Goal: Information Seeking & Learning: Compare options

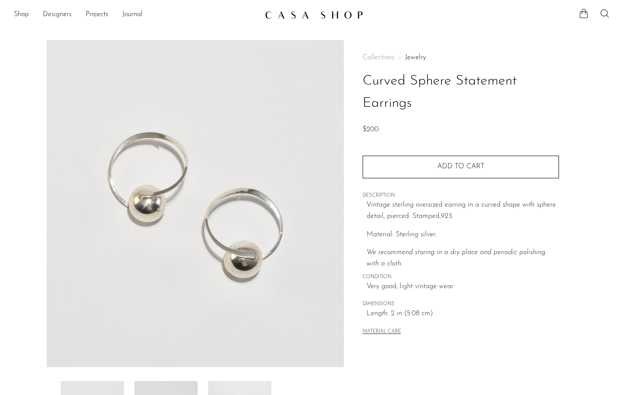
scroll to position [105, 0]
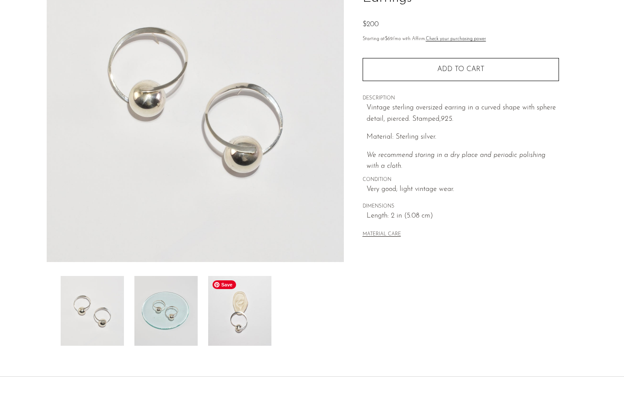
click at [246, 333] on img at bounding box center [239, 311] width 63 height 70
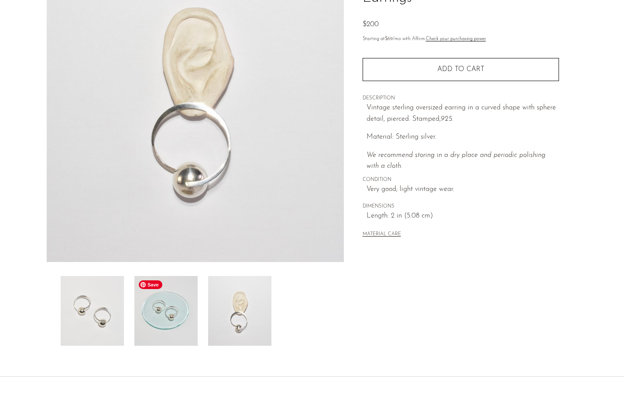
click at [182, 318] on img at bounding box center [165, 311] width 63 height 70
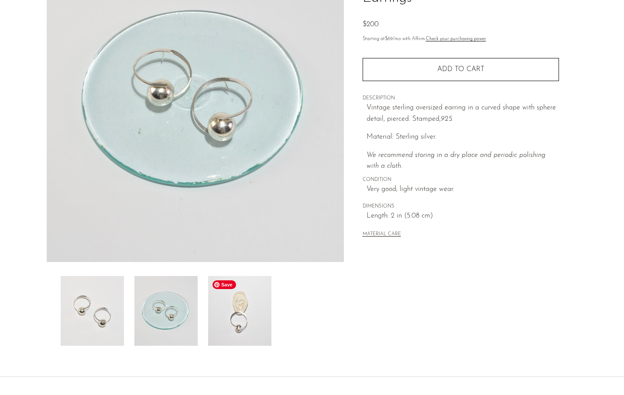
click at [240, 325] on img at bounding box center [239, 311] width 63 height 70
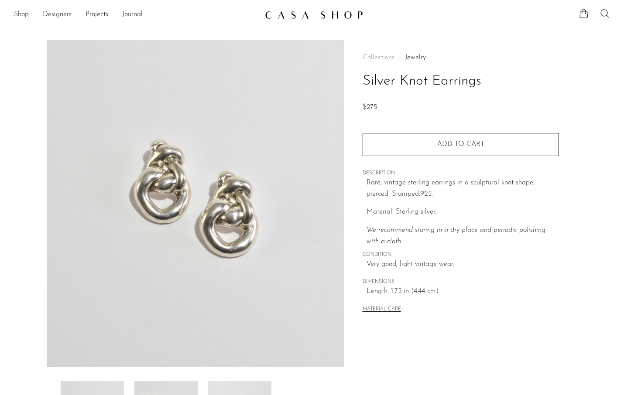
scroll to position [44, 0]
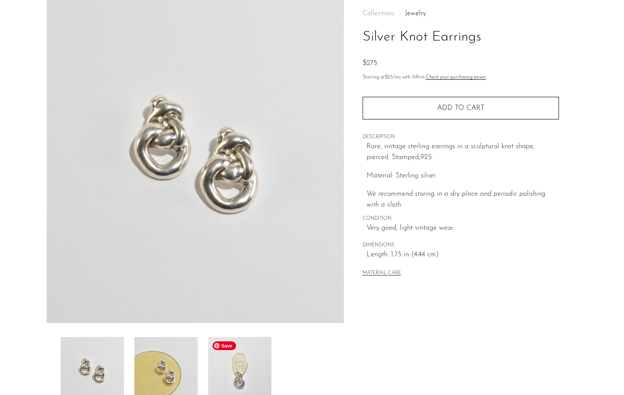
click at [245, 375] on img at bounding box center [239, 372] width 63 height 70
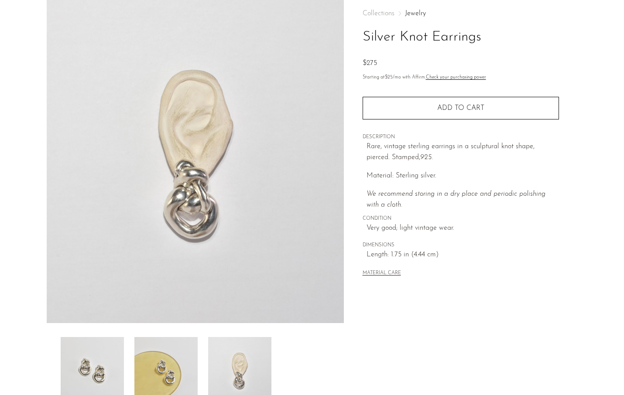
scroll to position [0, 0]
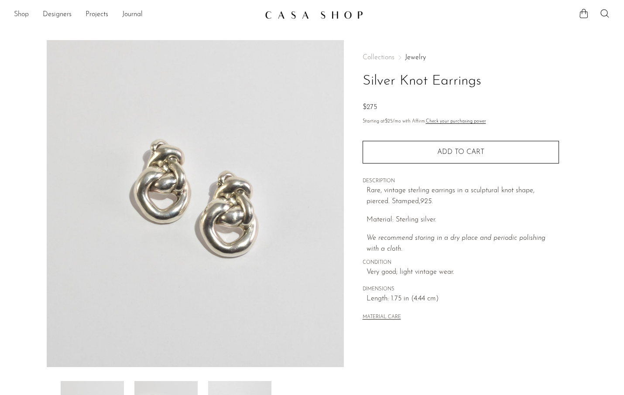
click at [29, 15] on link "Shop" at bounding box center [21, 14] width 15 height 11
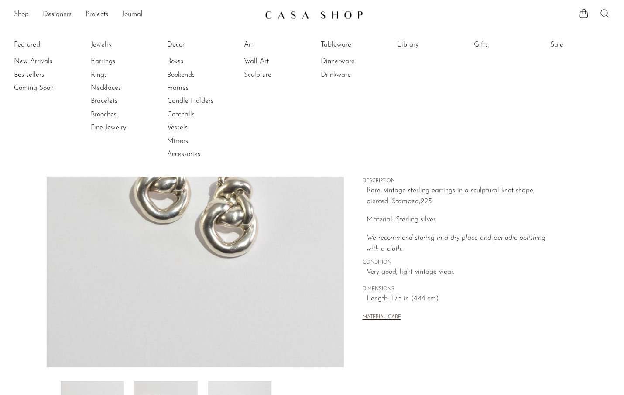
click at [103, 42] on link "Jewelry" at bounding box center [123, 45] width 65 height 10
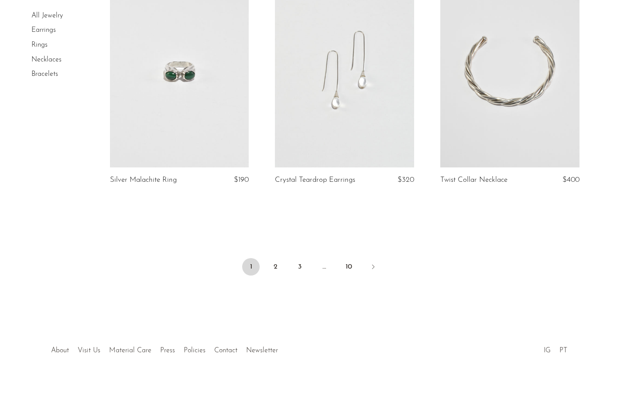
scroll to position [2700, 0]
click at [275, 261] on link "2" at bounding box center [274, 264] width 17 height 17
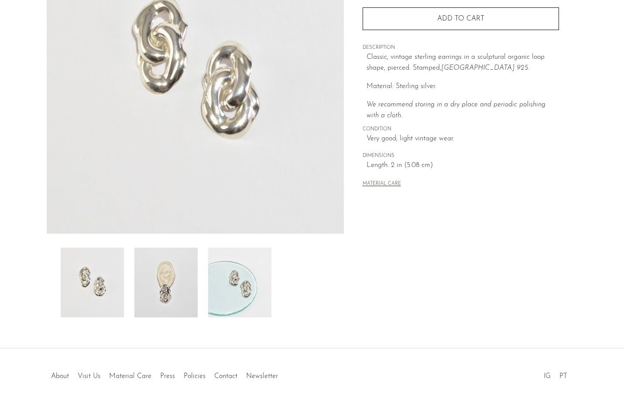
scroll to position [152, 0]
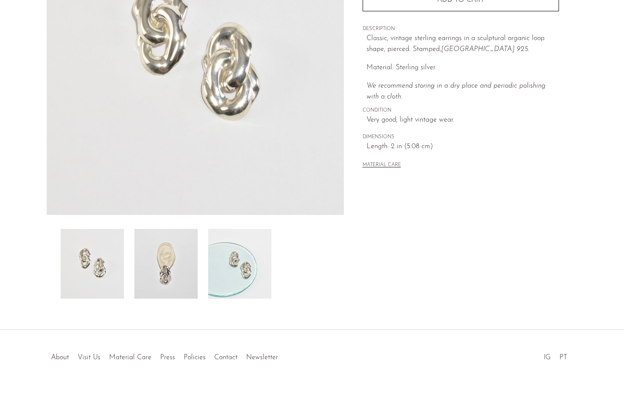
click at [187, 299] on div "Organic Loop Earrings $220" at bounding box center [312, 109] width 624 height 442
click at [181, 272] on img at bounding box center [165, 264] width 63 height 70
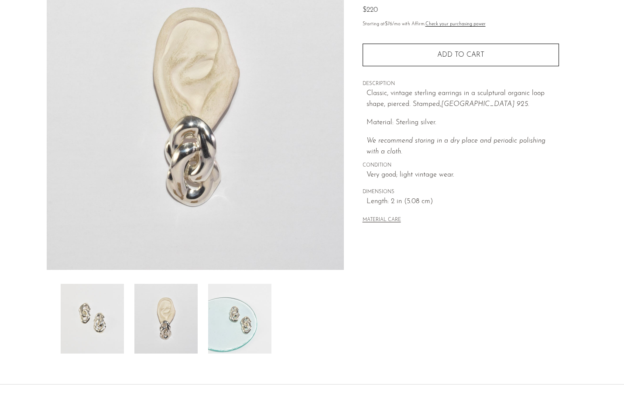
scroll to position [97, 0]
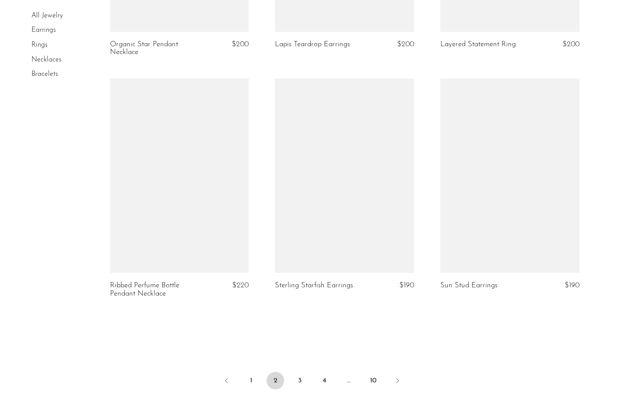
scroll to position [2651, 0]
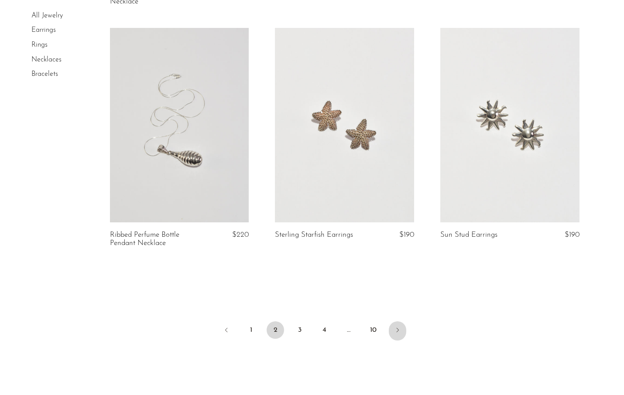
click at [396, 334] on link "Next" at bounding box center [397, 330] width 17 height 19
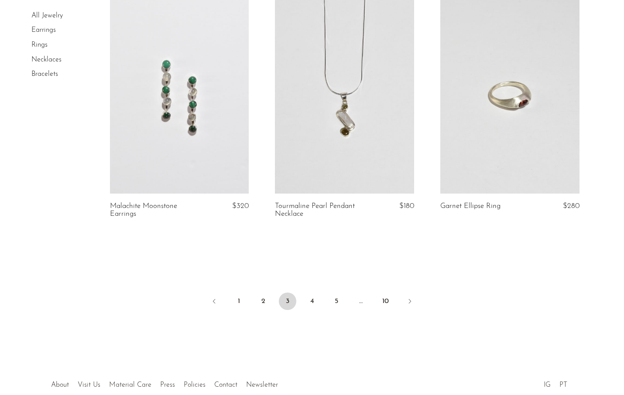
scroll to position [2736, 0]
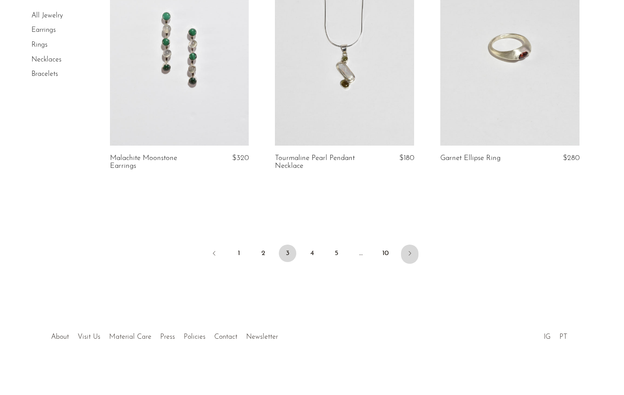
click at [410, 253] on icon "Next" at bounding box center [409, 253] width 7 height 7
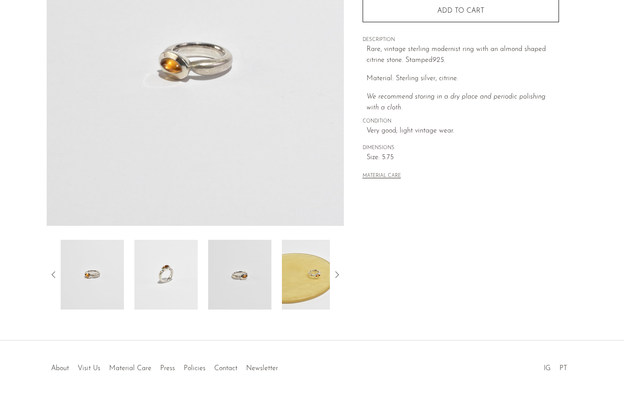
scroll to position [145, 0]
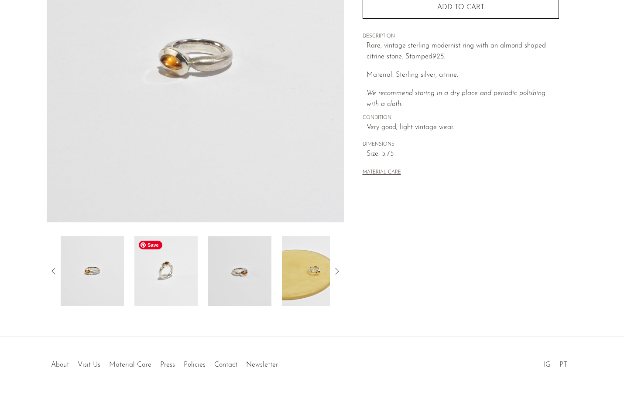
click at [174, 257] on img at bounding box center [165, 271] width 63 height 70
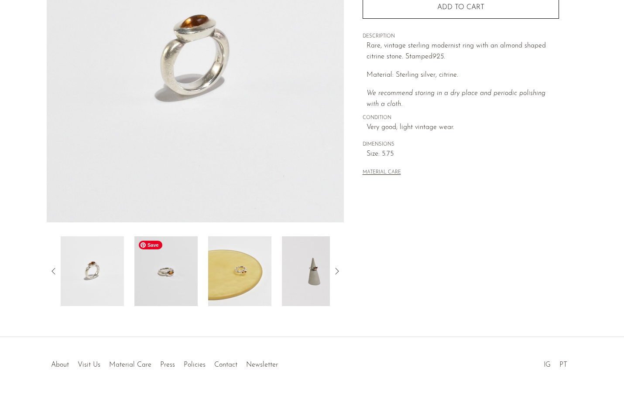
click at [190, 268] on img at bounding box center [165, 271] width 63 height 70
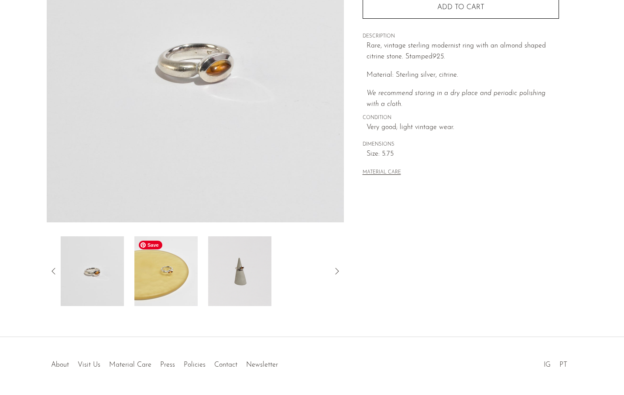
click at [194, 275] on img at bounding box center [165, 271] width 63 height 70
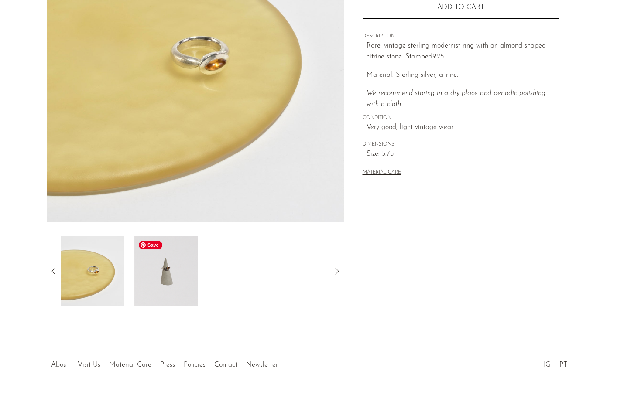
click at [187, 273] on img at bounding box center [165, 271] width 63 height 70
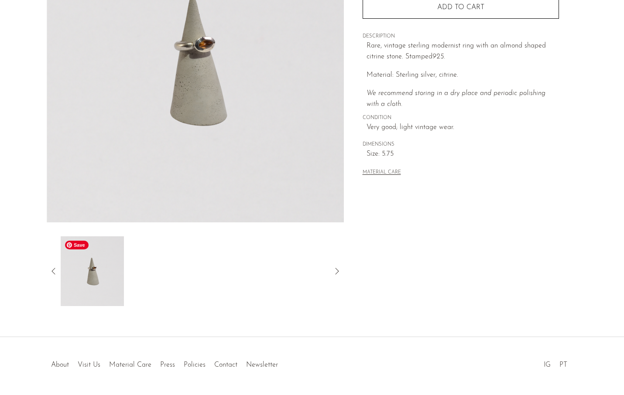
click at [53, 271] on icon at bounding box center [53, 271] width 10 height 10
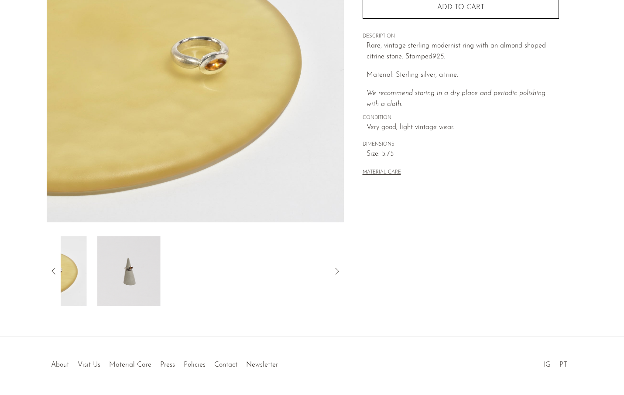
click at [53, 271] on icon at bounding box center [53, 271] width 10 height 10
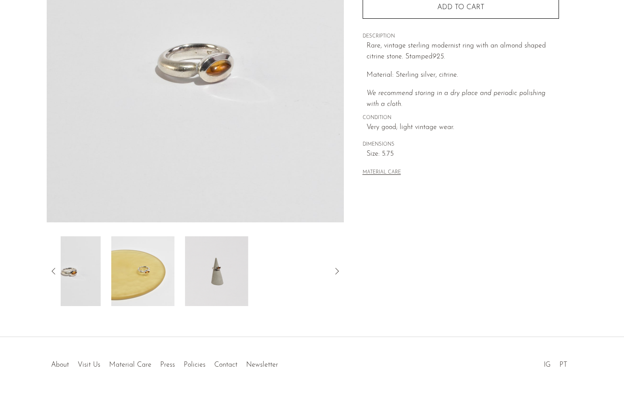
click at [53, 271] on icon at bounding box center [53, 271] width 10 height 10
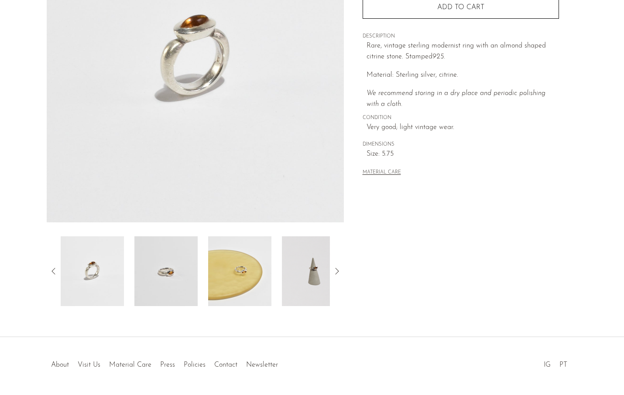
click at [53, 271] on icon at bounding box center [53, 271] width 10 height 10
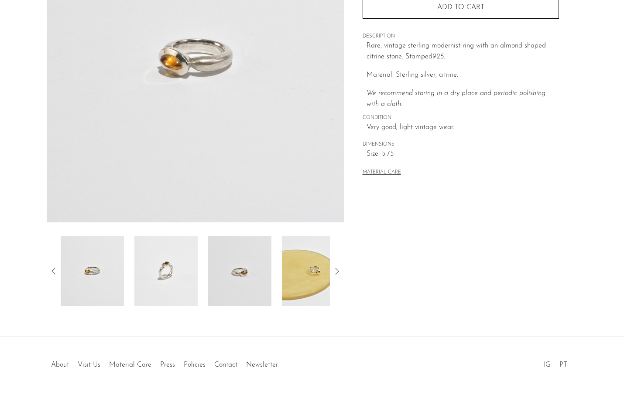
click at [53, 271] on icon at bounding box center [53, 271] width 10 height 10
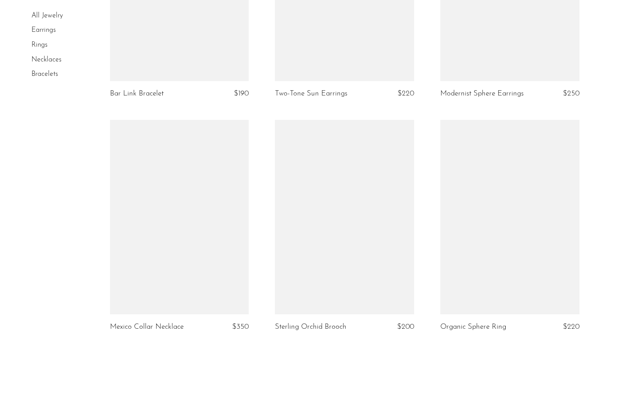
scroll to position [2716, 0]
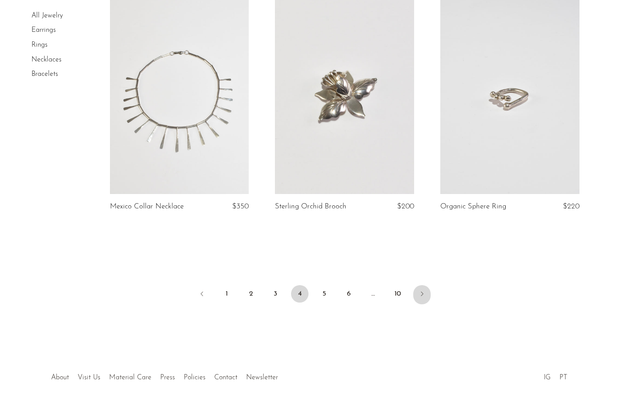
click at [419, 290] on icon "Next" at bounding box center [421, 293] width 7 height 7
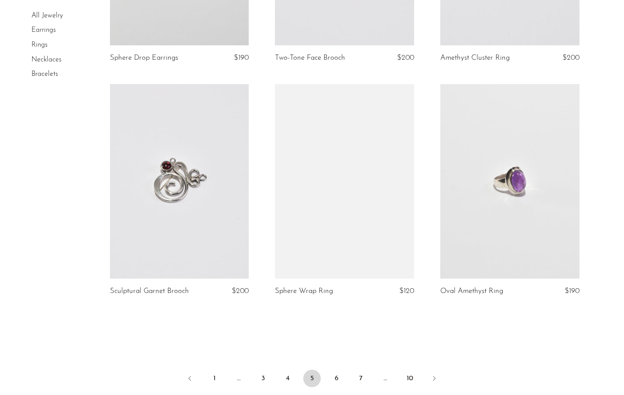
scroll to position [2663, 0]
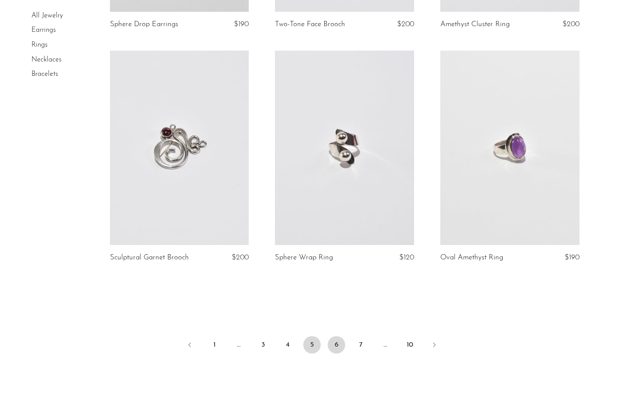
click at [337, 346] on link "6" at bounding box center [336, 344] width 17 height 17
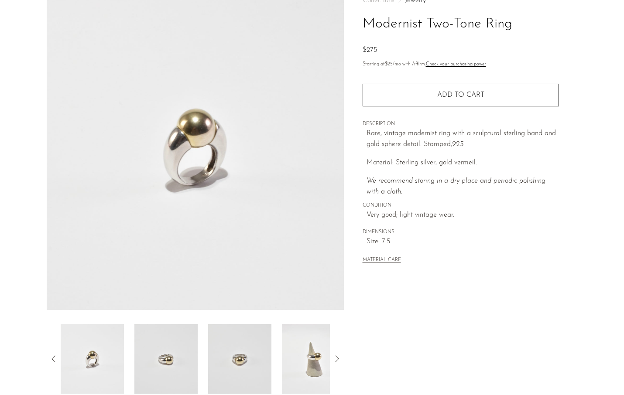
scroll to position [56, 0]
click at [183, 355] on img at bounding box center [165, 360] width 63 height 70
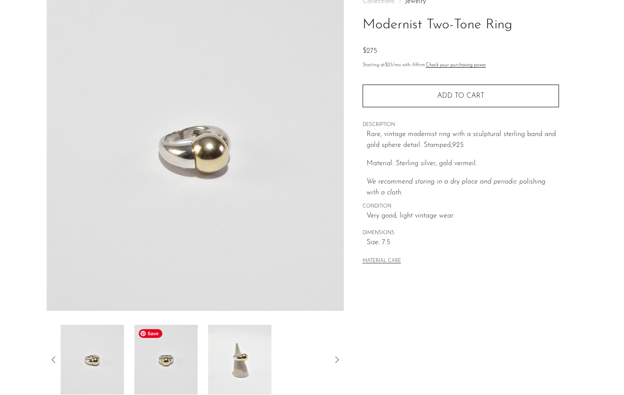
click at [174, 366] on img at bounding box center [165, 360] width 63 height 70
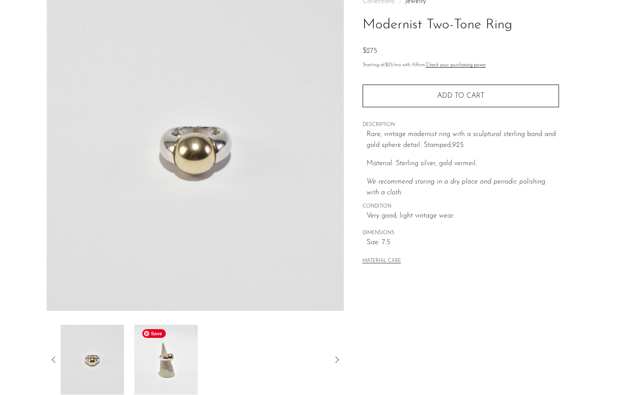
click at [170, 363] on img at bounding box center [165, 360] width 63 height 70
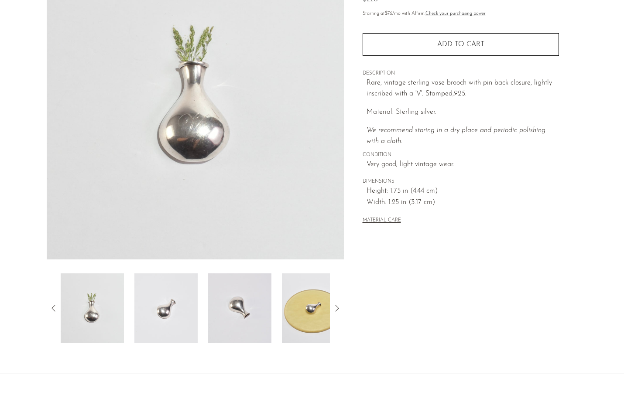
scroll to position [124, 0]
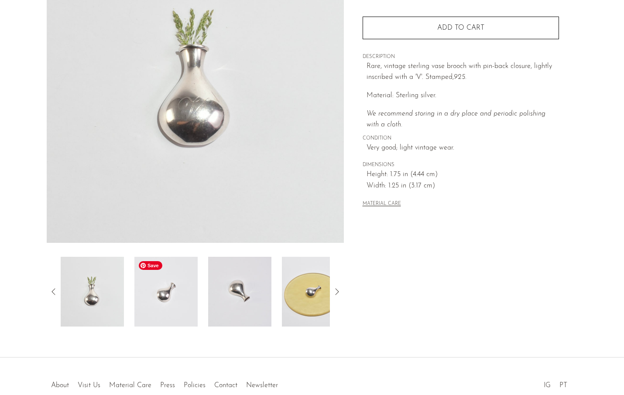
click at [179, 294] on img at bounding box center [165, 292] width 63 height 70
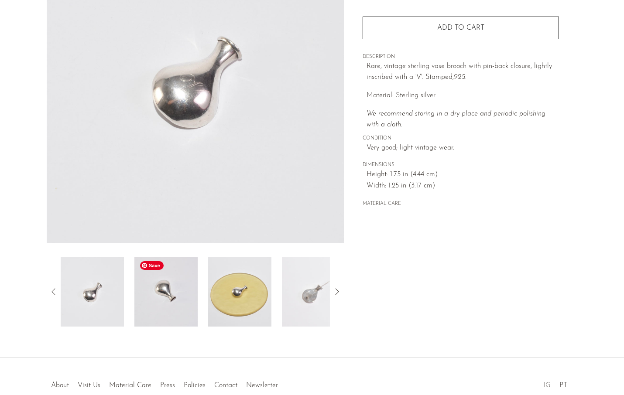
click at [176, 293] on img at bounding box center [165, 292] width 63 height 70
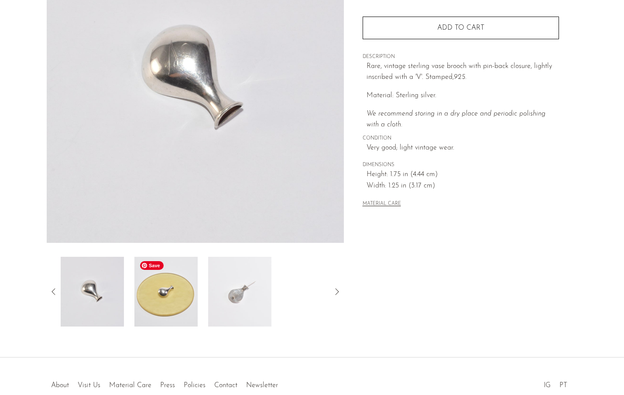
click at [176, 293] on img at bounding box center [165, 292] width 63 height 70
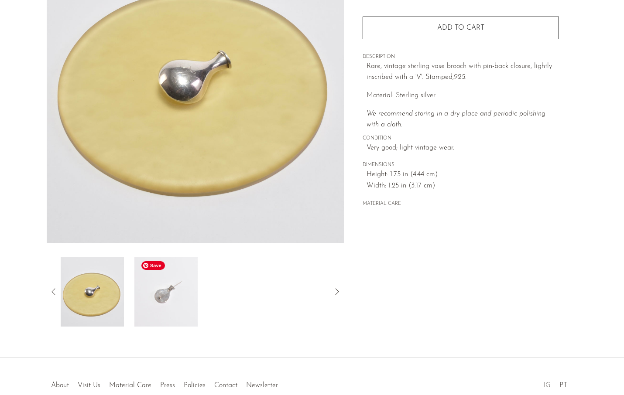
click at [180, 294] on img at bounding box center [165, 292] width 63 height 70
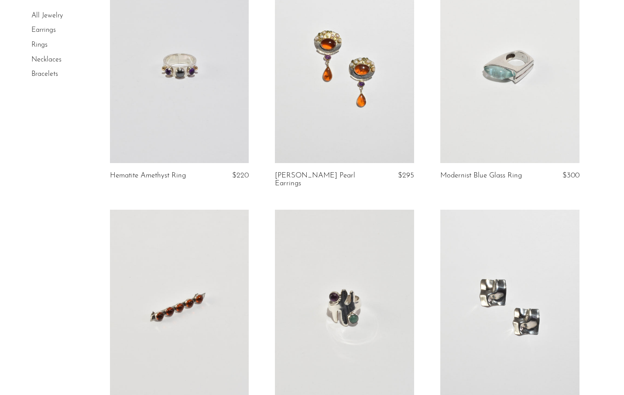
scroll to position [1301, 0]
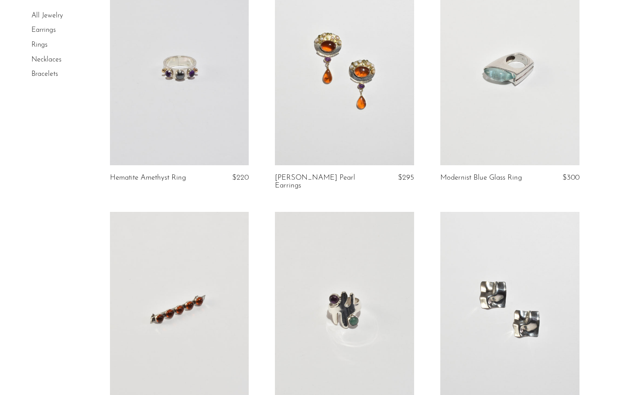
click at [514, 70] on link at bounding box center [509, 67] width 139 height 195
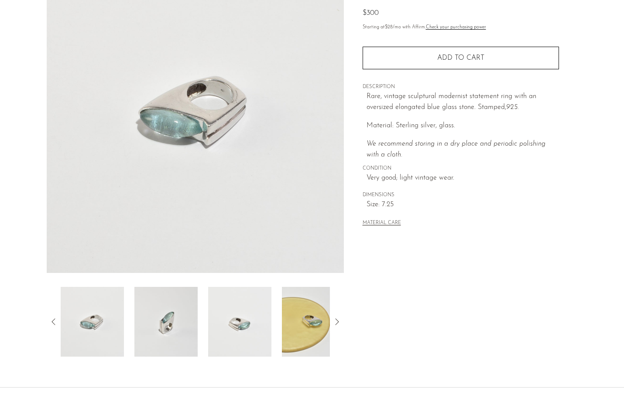
scroll to position [96, 0]
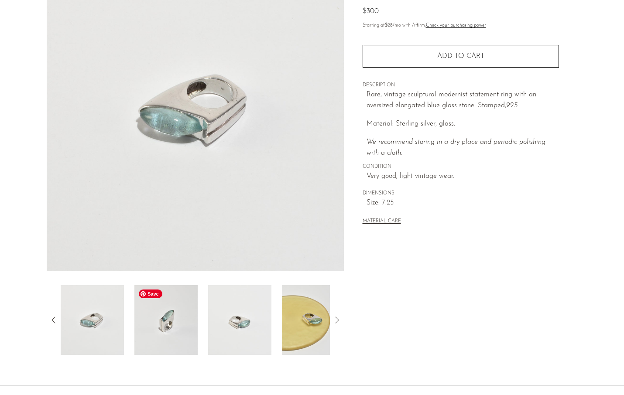
click at [182, 319] on img at bounding box center [165, 320] width 63 height 70
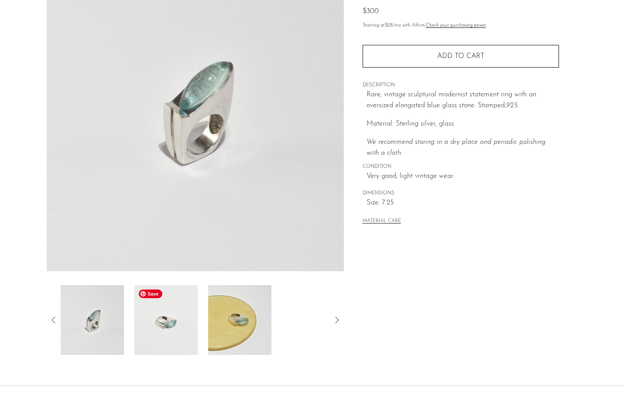
click at [180, 321] on img at bounding box center [165, 320] width 63 height 70
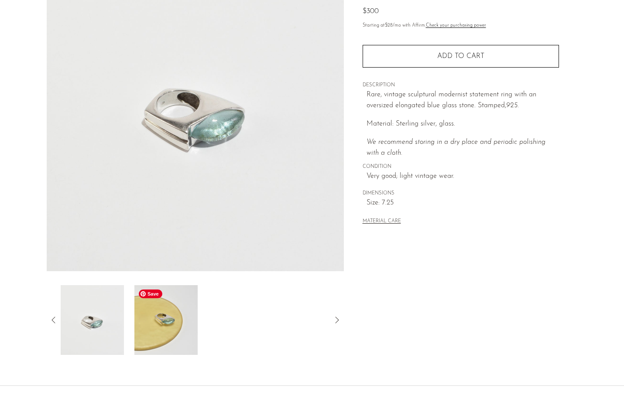
click at [172, 325] on img at bounding box center [165, 320] width 63 height 70
